Goal: Transaction & Acquisition: Purchase product/service

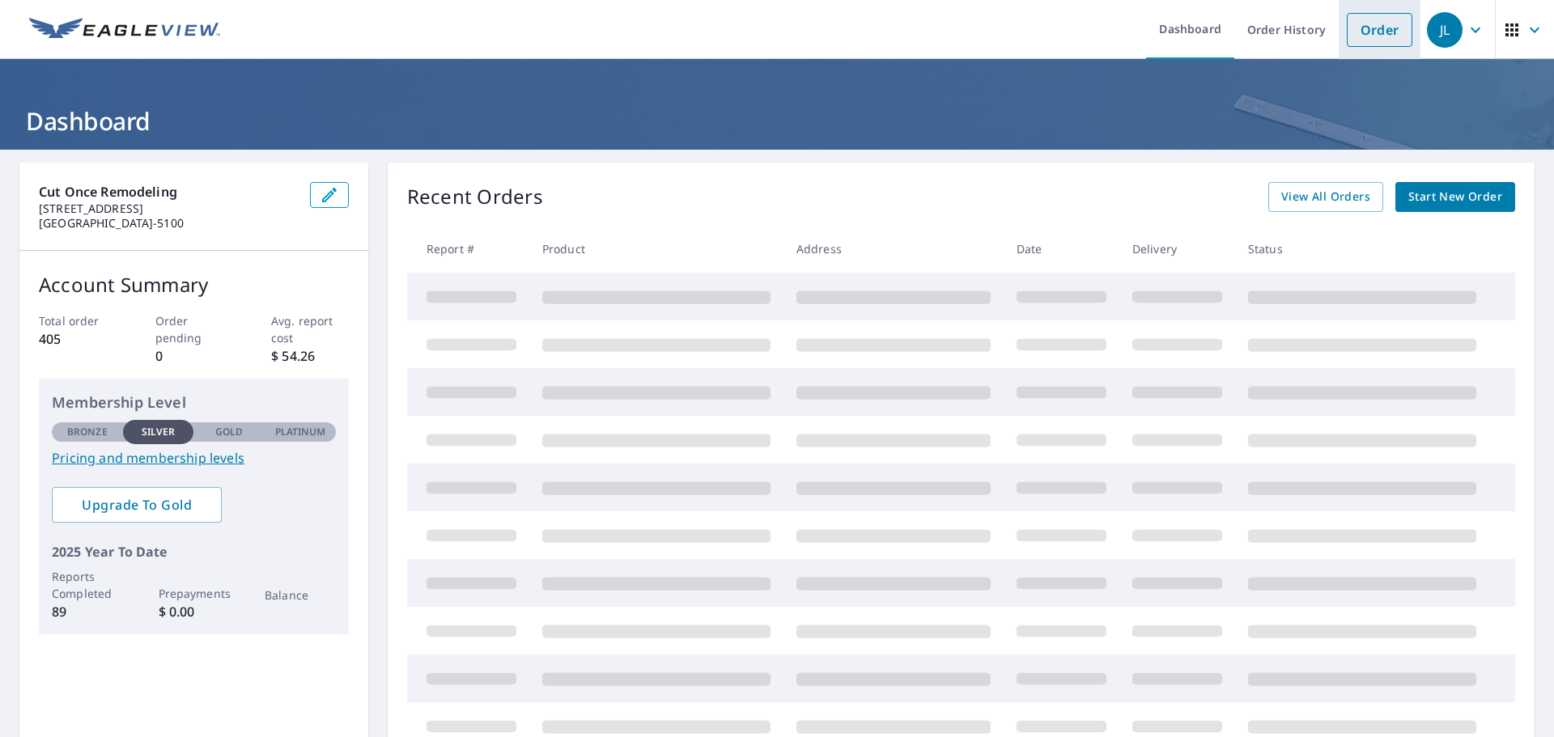
click at [1359, 28] on link "Order" at bounding box center [1379, 30] width 66 height 34
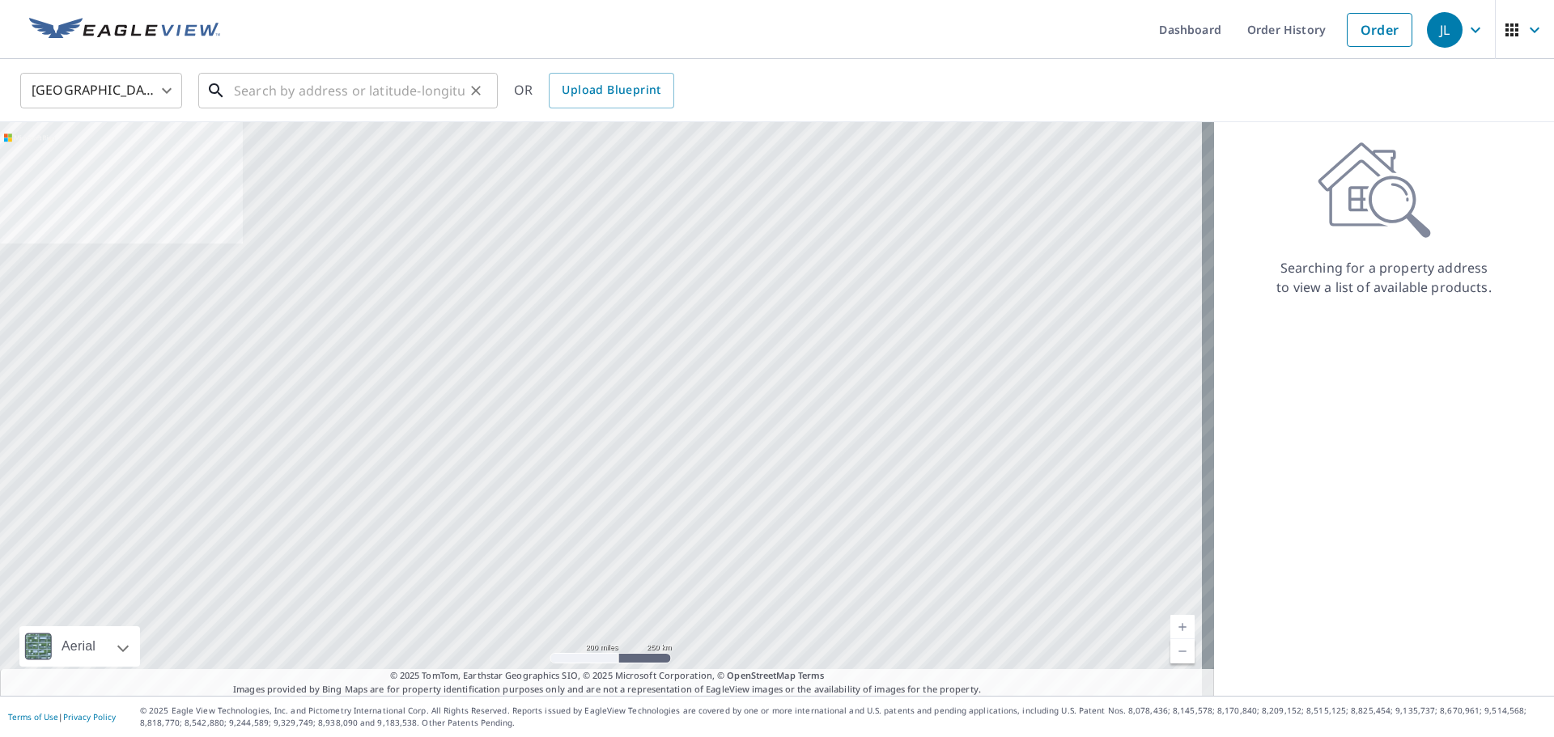
click at [342, 104] on input "text" at bounding box center [349, 90] width 231 height 45
paste input "[STREET_ADDRESS]"
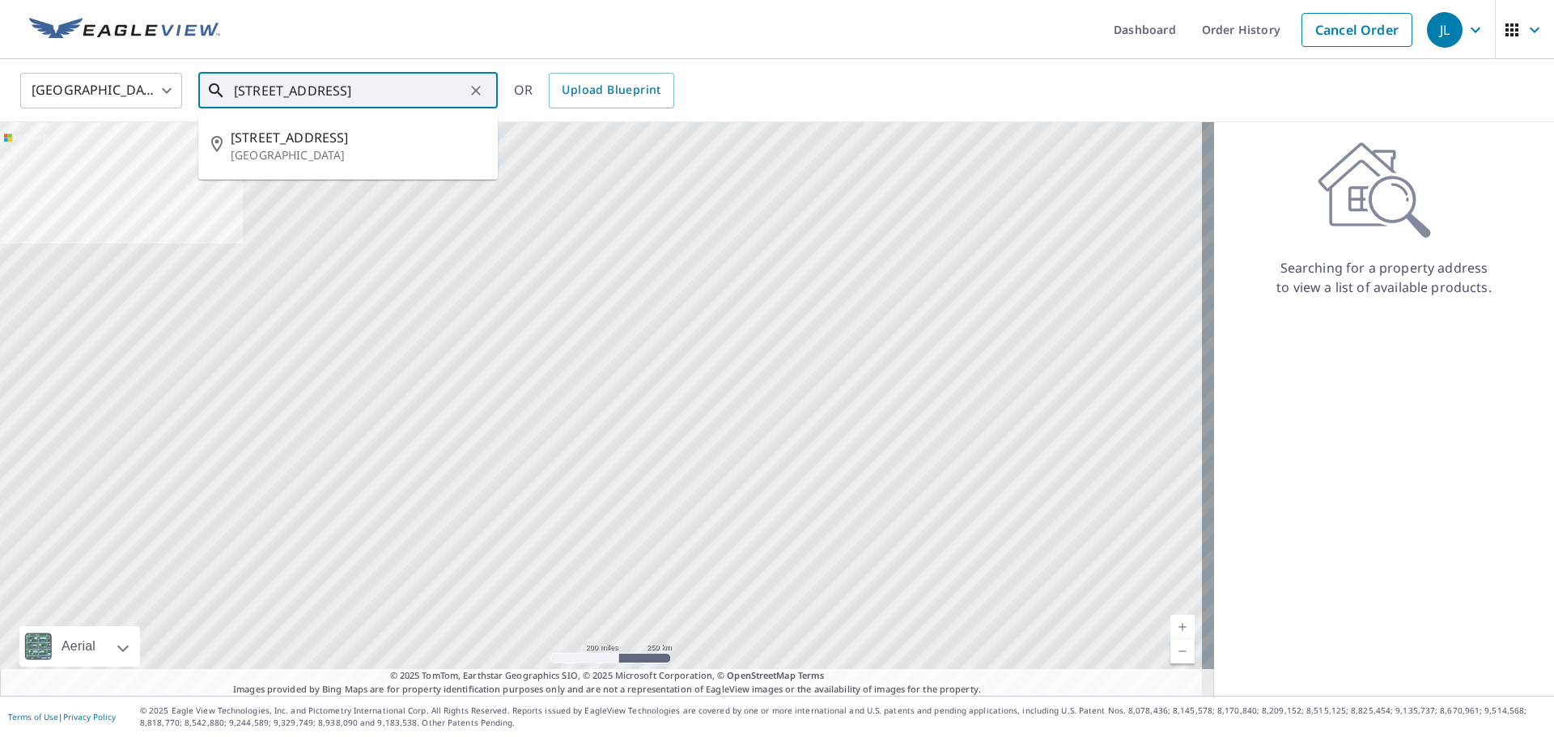
type input "[STREET_ADDRESS]"
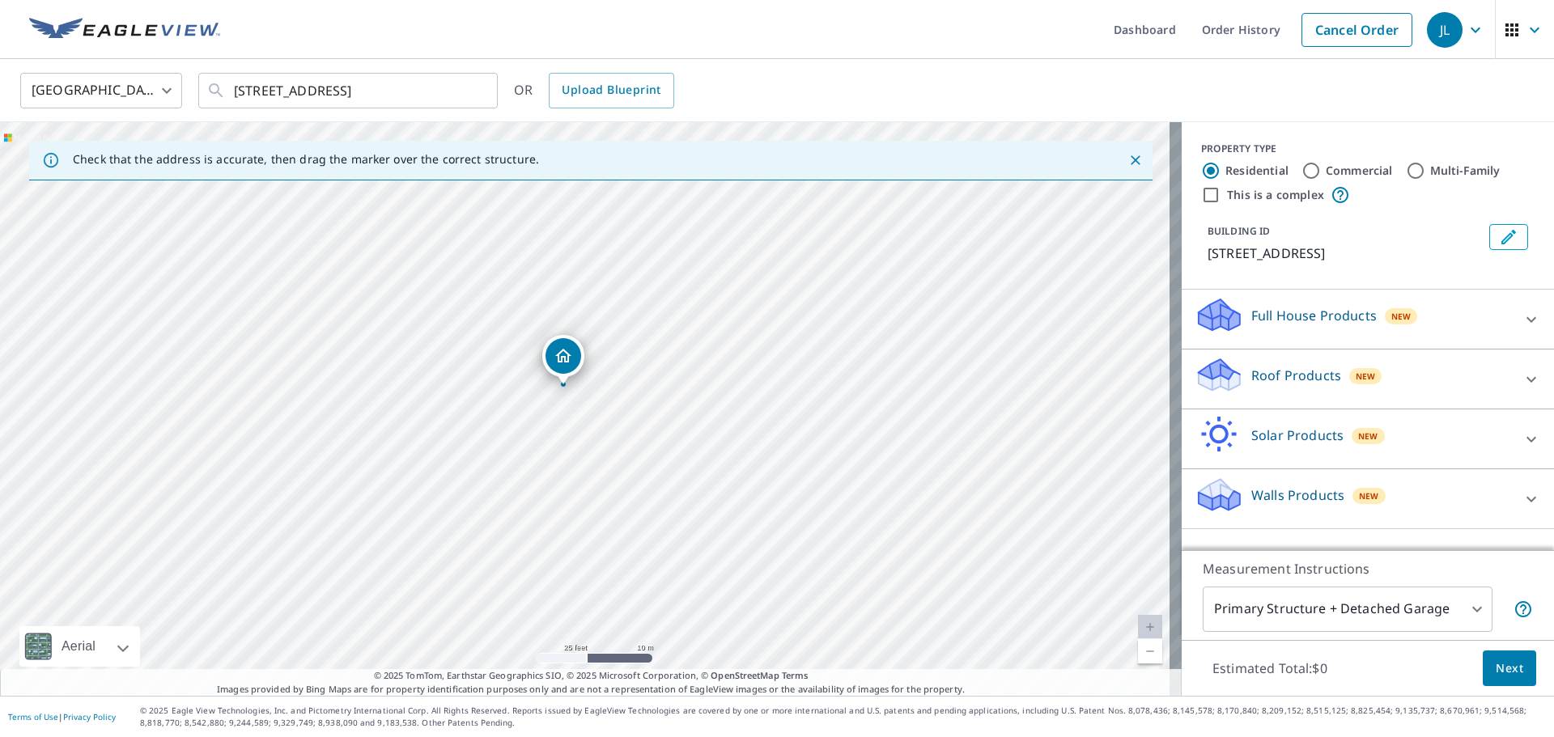
drag, startPoint x: 480, startPoint y: 317, endPoint x: 535, endPoint y: 480, distance: 171.7
click at [535, 480] on div "[STREET_ADDRESS]" at bounding box center [590, 409] width 1181 height 574
click at [1469, 312] on div "Full House Products New" at bounding box center [1352, 319] width 317 height 46
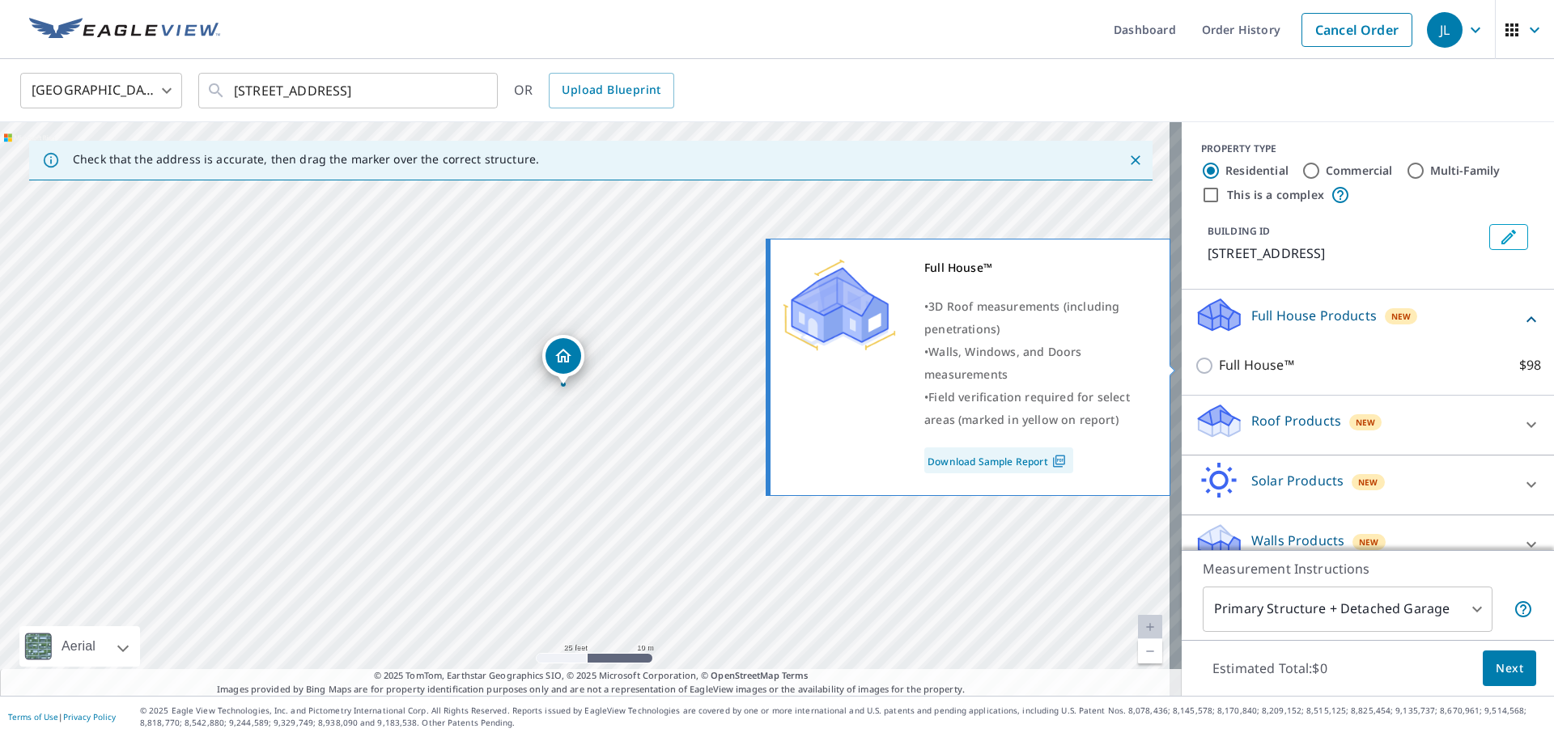
click at [1272, 362] on p "Full House™" at bounding box center [1256, 365] width 75 height 20
click at [1219, 362] on input "Full House™ $98" at bounding box center [1206, 365] width 24 height 19
checkbox input "true"
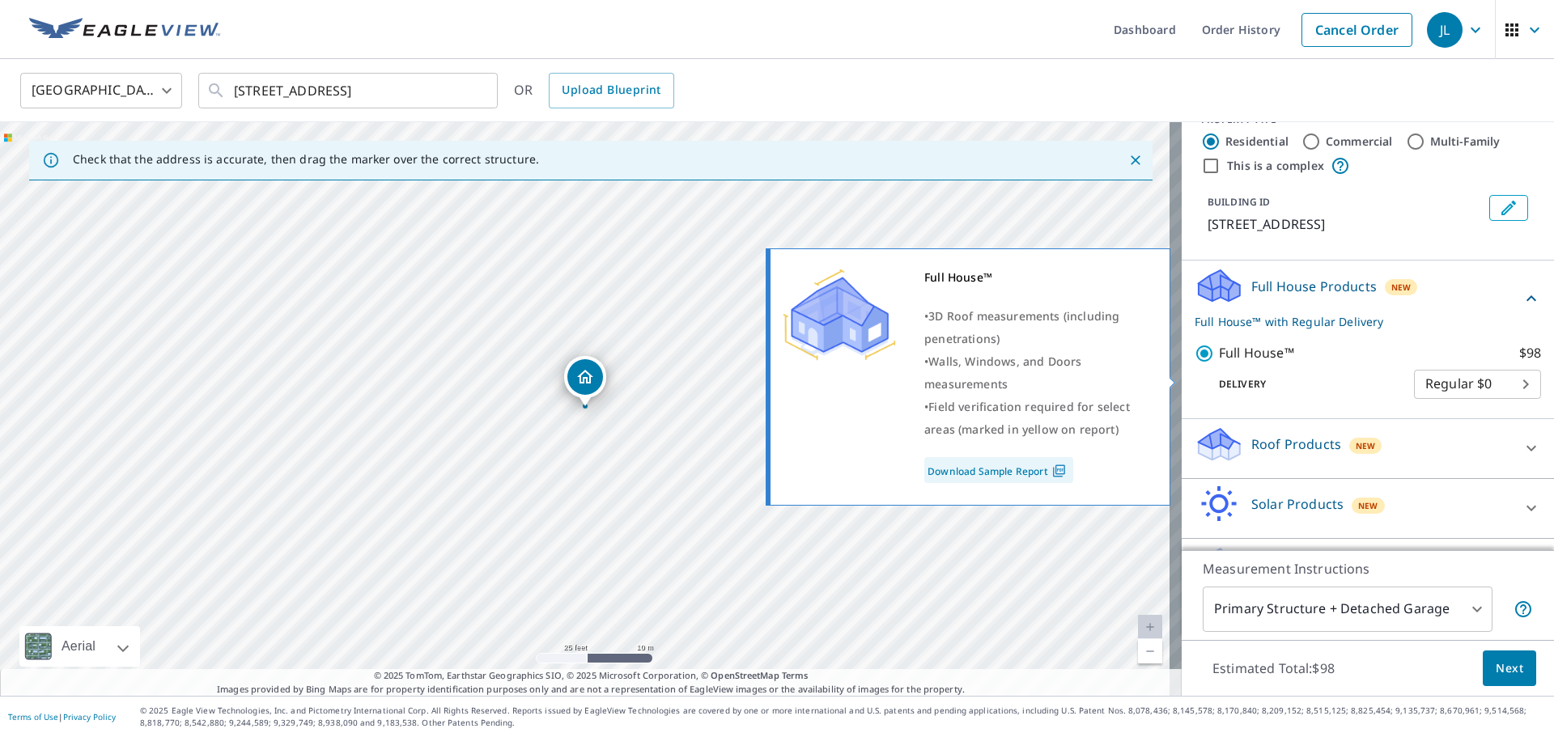
scroll to position [78, 0]
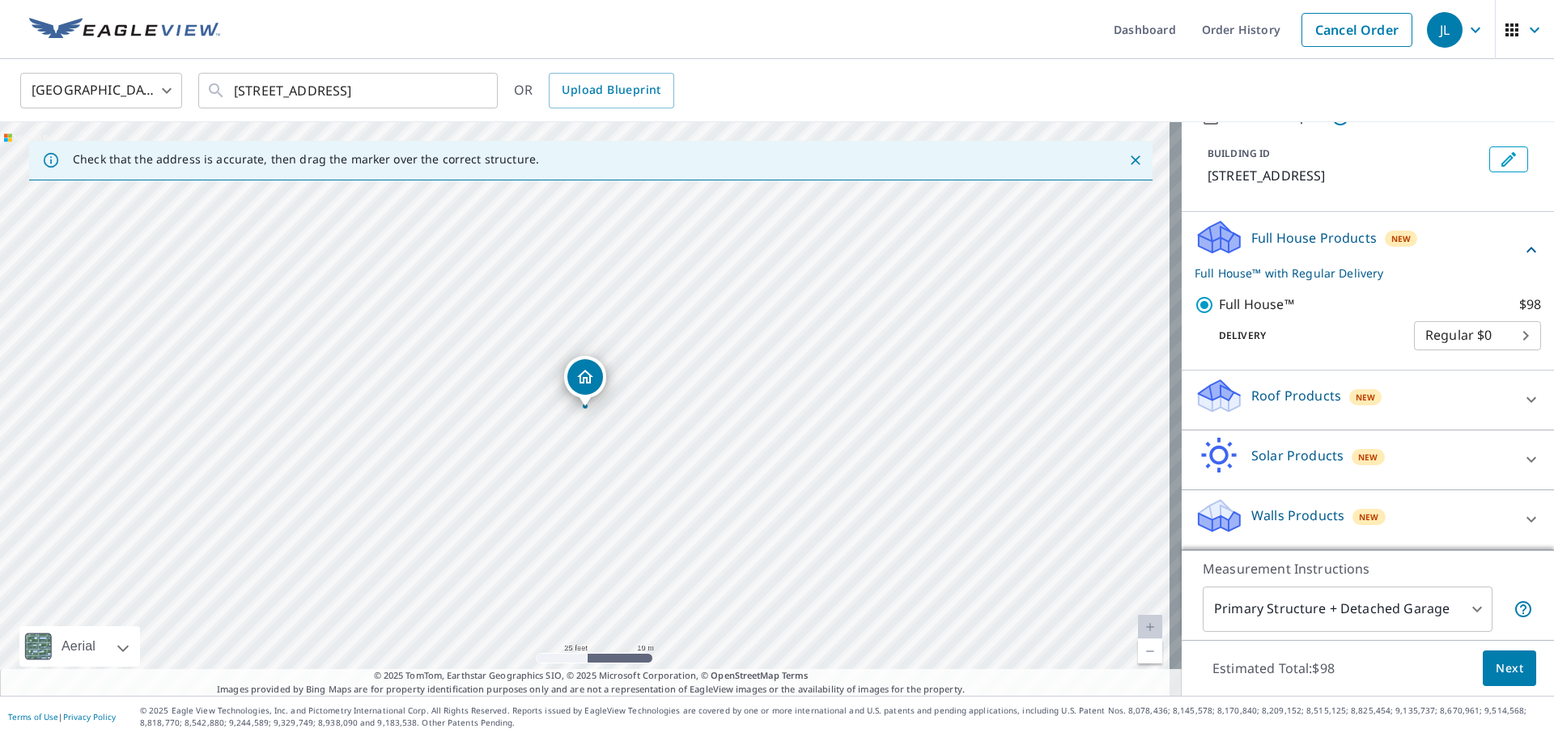
click at [1284, 399] on p "Roof Products" at bounding box center [1296, 395] width 90 height 19
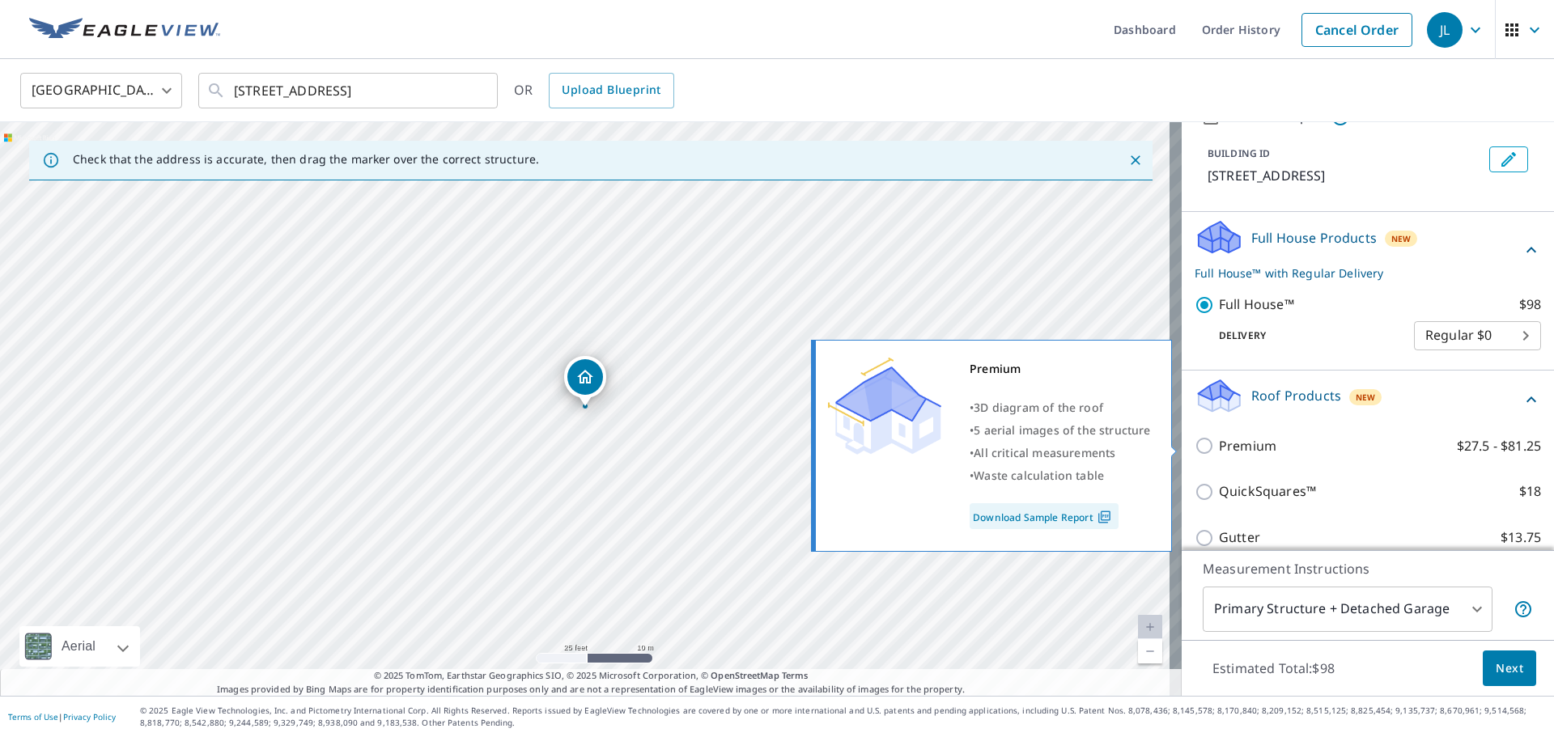
click at [1262, 443] on p "Premium" at bounding box center [1247, 446] width 57 height 20
click at [1219, 443] on input "Premium $27.5 - $81.25" at bounding box center [1206, 445] width 24 height 19
checkbox input "true"
checkbox input "false"
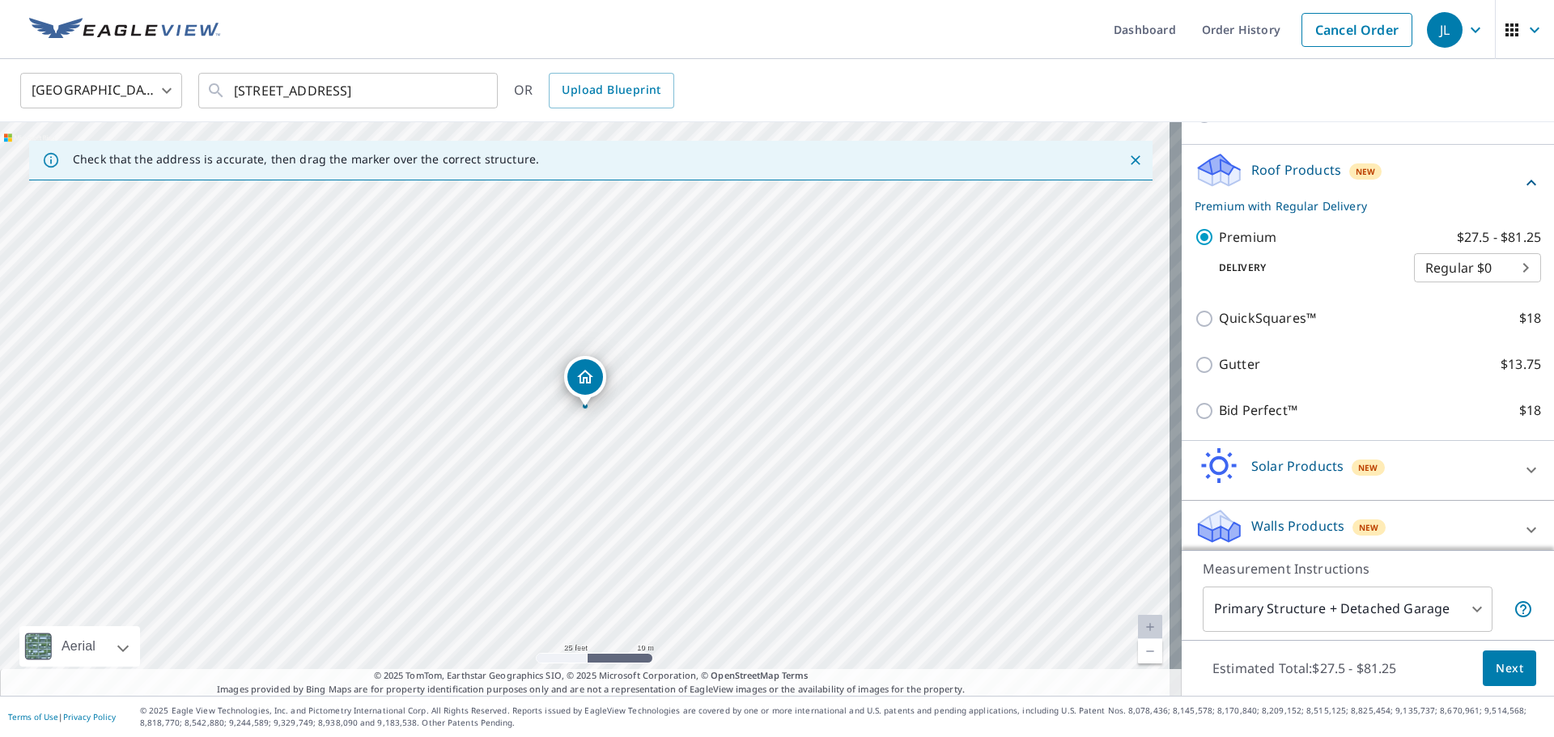
scroll to position [261, 0]
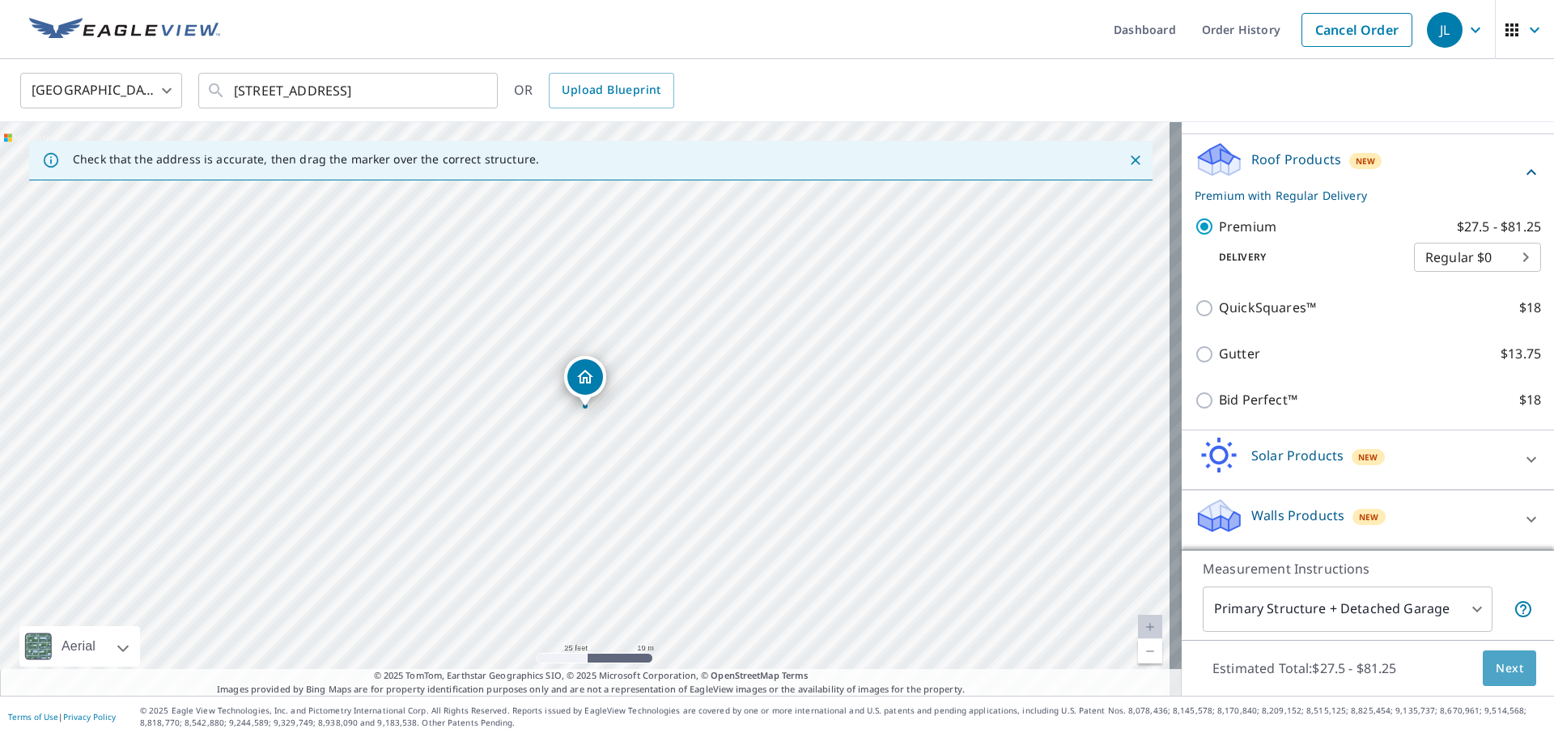
click at [1501, 659] on span "Next" at bounding box center [1509, 669] width 28 height 20
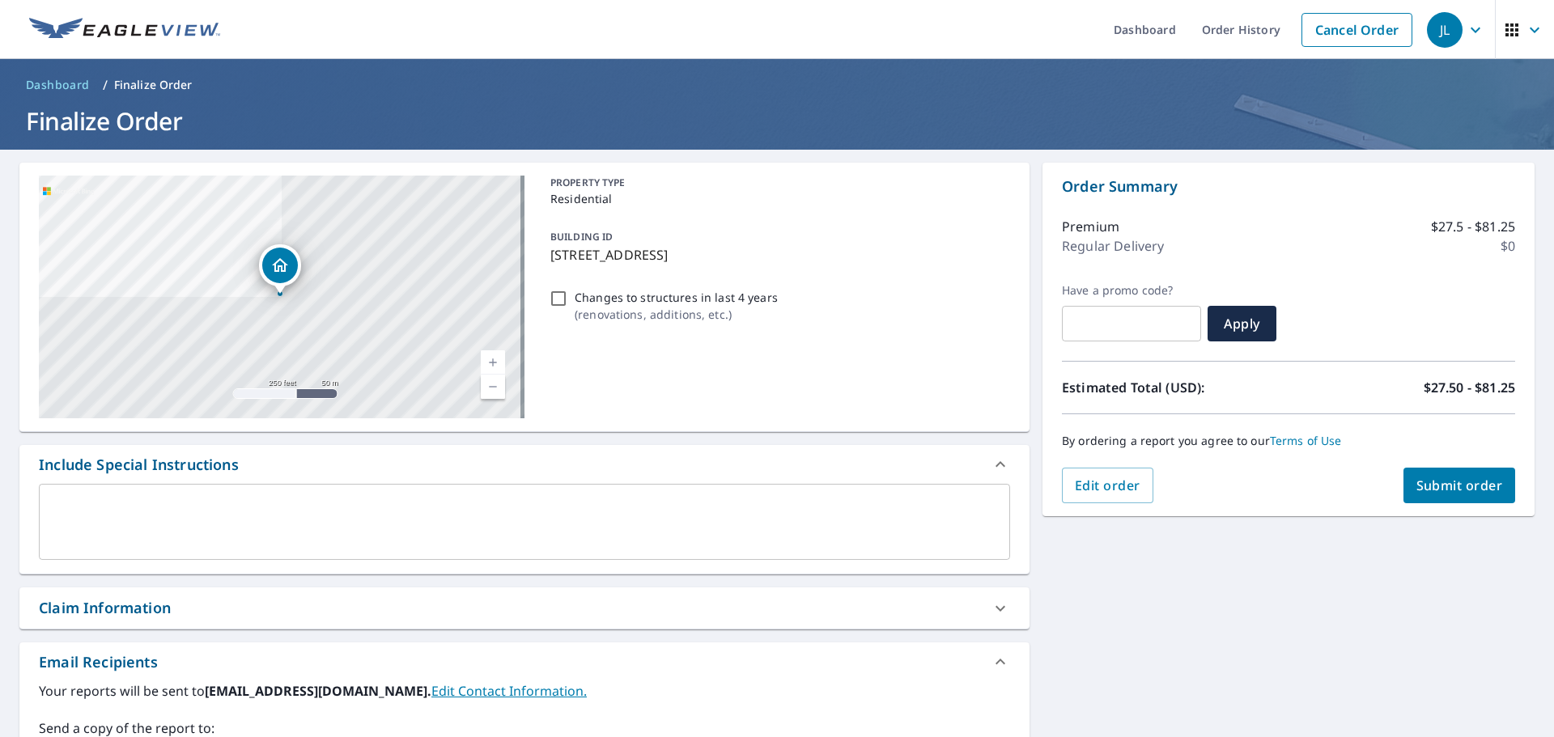
click at [1446, 497] on button "Submit order" at bounding box center [1459, 486] width 112 height 36
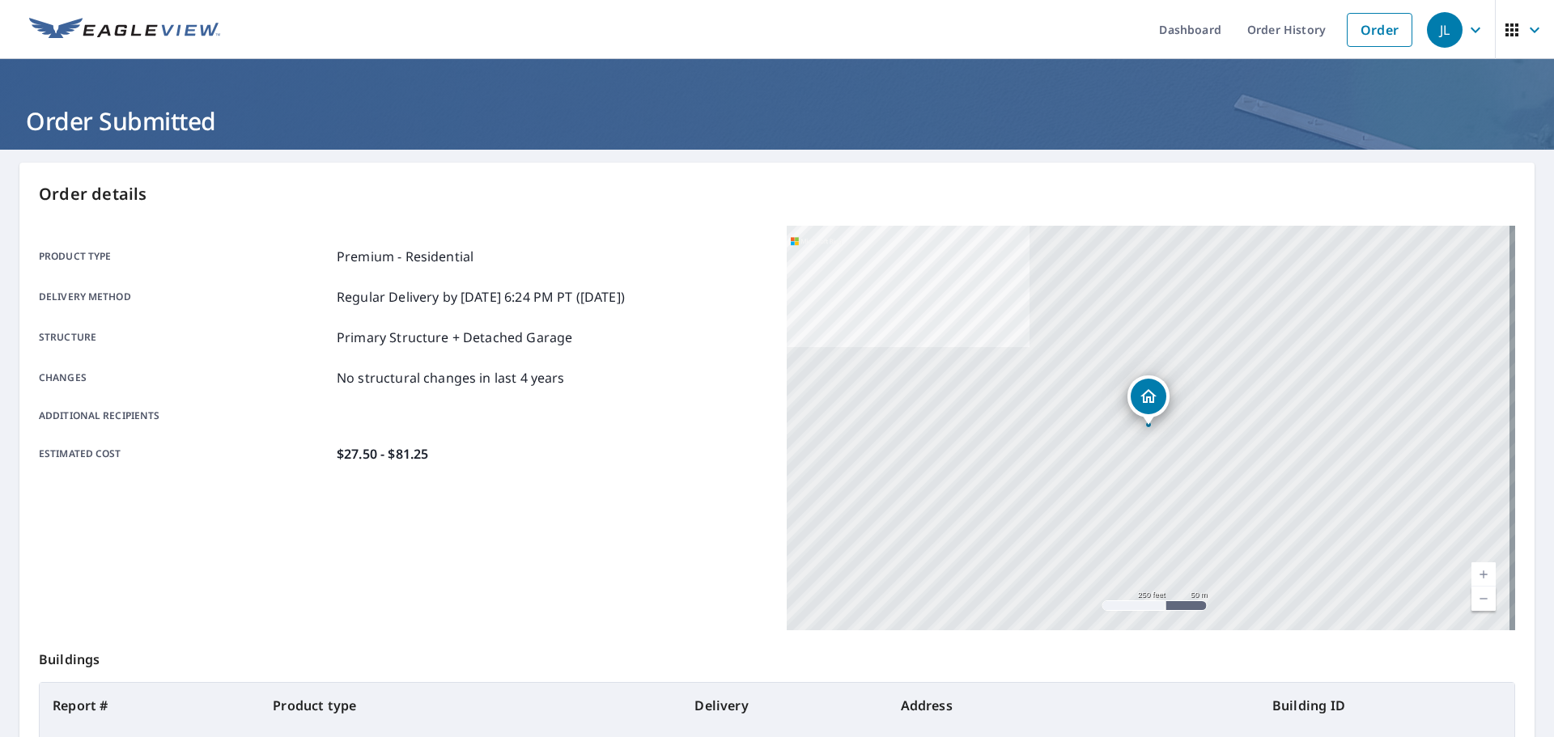
drag, startPoint x: 548, startPoint y: 210, endPoint x: 447, endPoint y: 91, distance: 156.2
click at [548, 210] on div "Order details Product type Premium - Residential Delivery method Regular Delive…" at bounding box center [776, 530] width 1515 height 735
